Goal: Register for event/course: Sign up to attend an event or enroll in a course

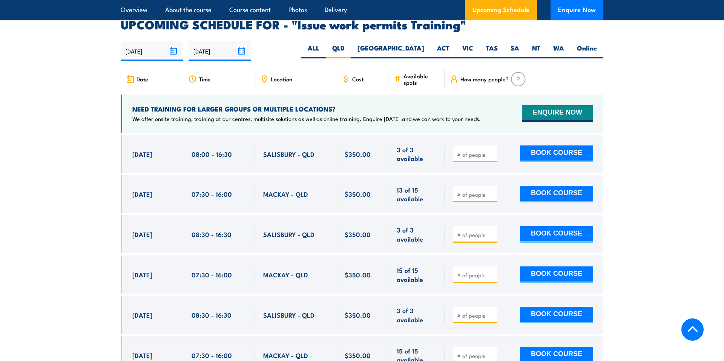
scroll to position [1233, 0]
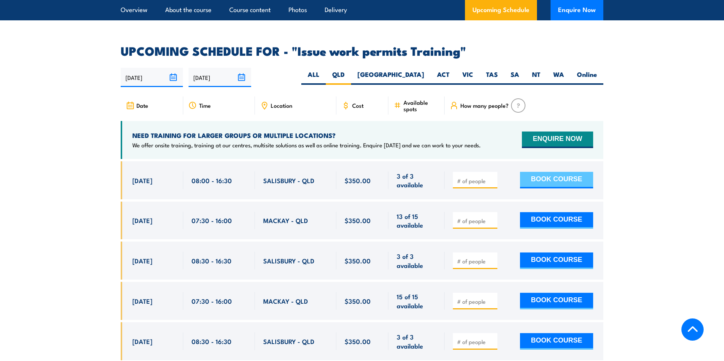
click at [544, 172] on button "BOOK COURSE" at bounding box center [556, 180] width 73 height 17
click at [460, 177] on input "number" at bounding box center [476, 181] width 38 height 8
type input "1"
click at [542, 172] on button "BOOK COURSE" at bounding box center [556, 180] width 73 height 17
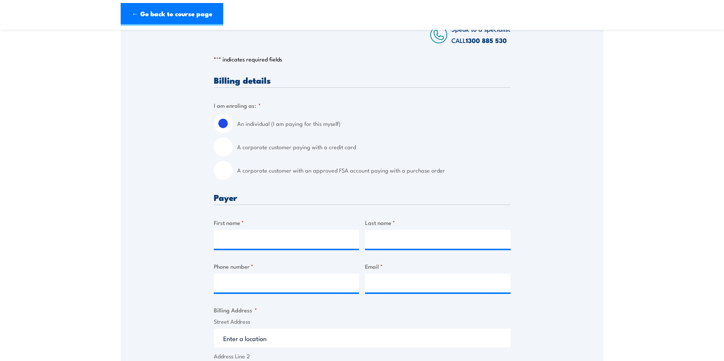
scroll to position [163, 0]
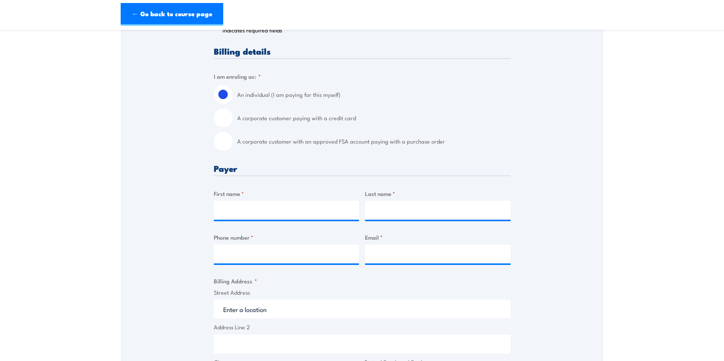
click at [228, 126] on div "A corporate customer paying with a credit card" at bounding box center [362, 118] width 297 height 19
click at [228, 120] on input "A corporate customer paying with a credit card" at bounding box center [223, 118] width 19 height 19
radio input "true"
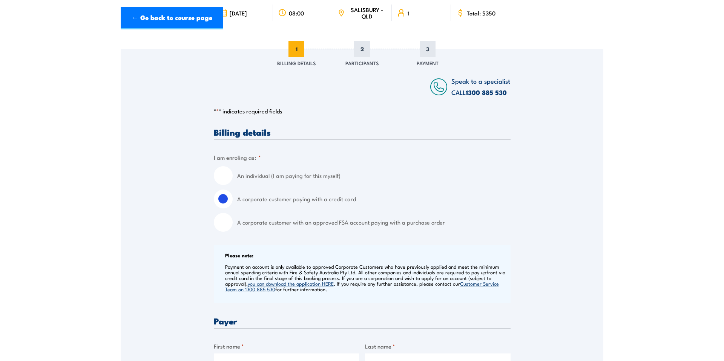
scroll to position [0, 0]
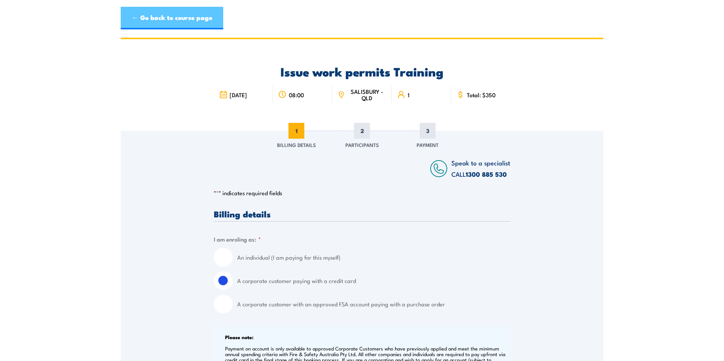
click at [175, 15] on link "← Go back to course page" at bounding box center [172, 18] width 103 height 23
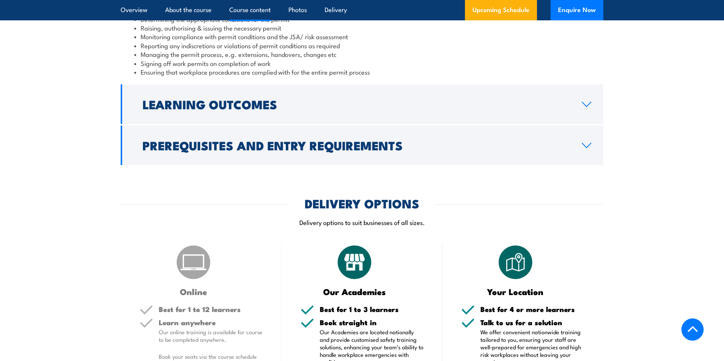
scroll to position [787, 0]
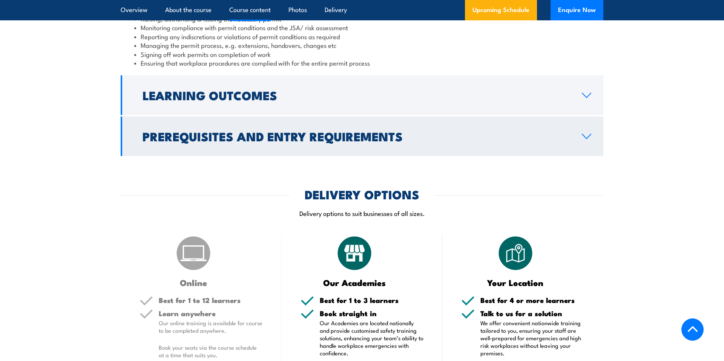
click at [350, 141] on h2 "Prerequisites and Entry Requirements" at bounding box center [355, 136] width 427 height 11
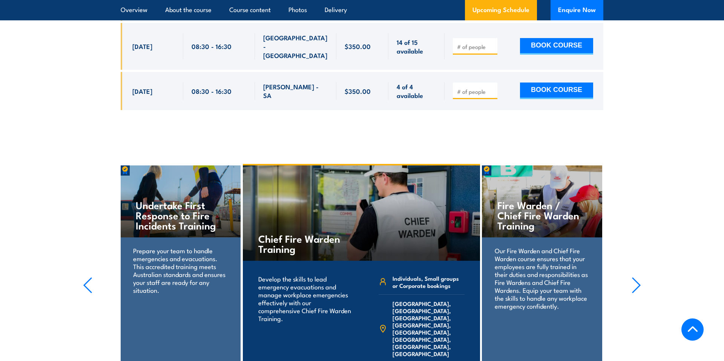
scroll to position [2080, 0]
